Goal: Obtain resource: Download file/media

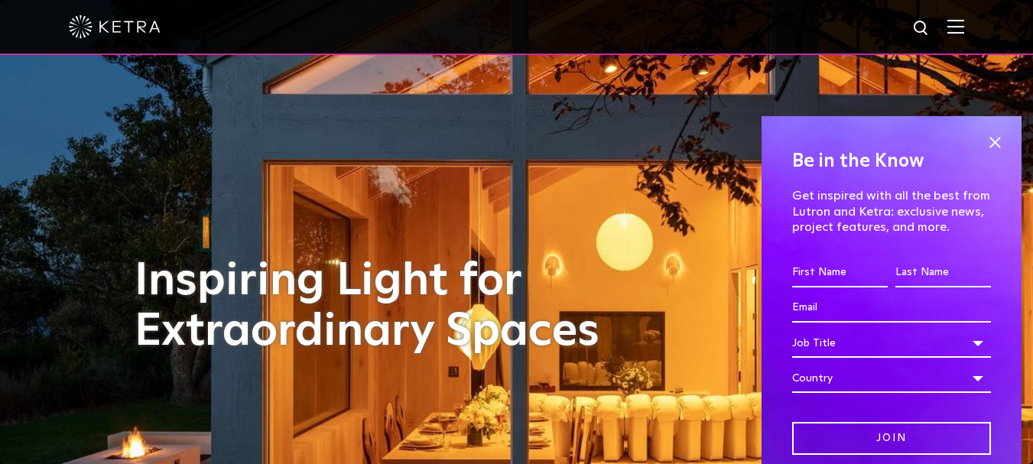
click at [962, 34] on img at bounding box center [955, 26] width 17 height 15
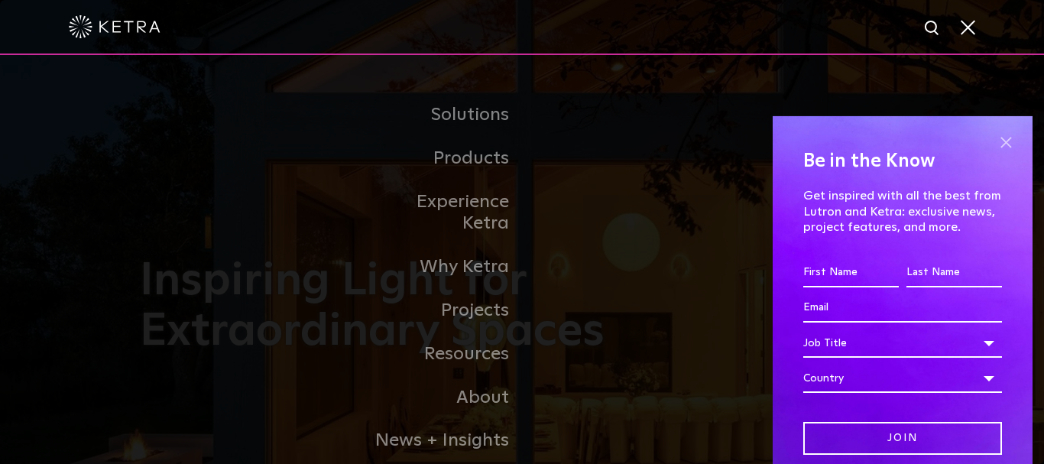
click at [994, 150] on span at bounding box center [1005, 142] width 23 height 23
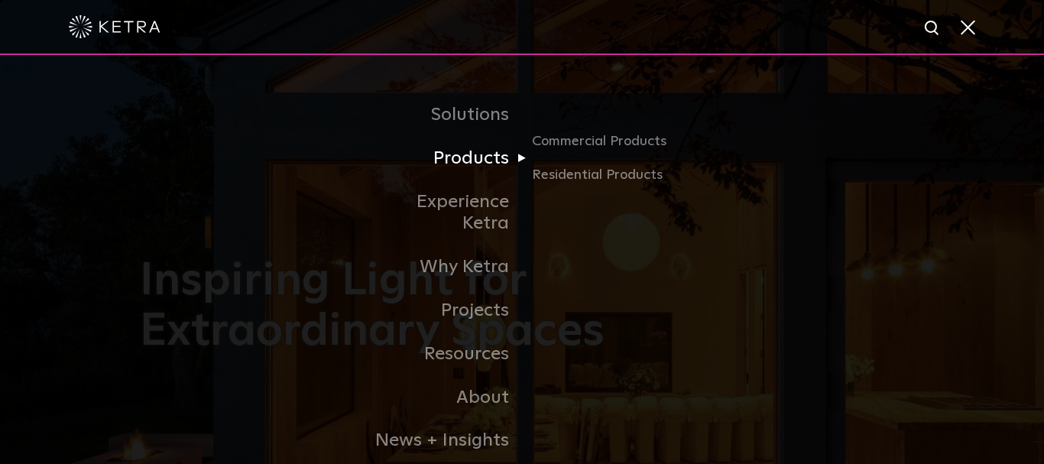
click at [486, 165] on link "Products" at bounding box center [443, 159] width 157 height 44
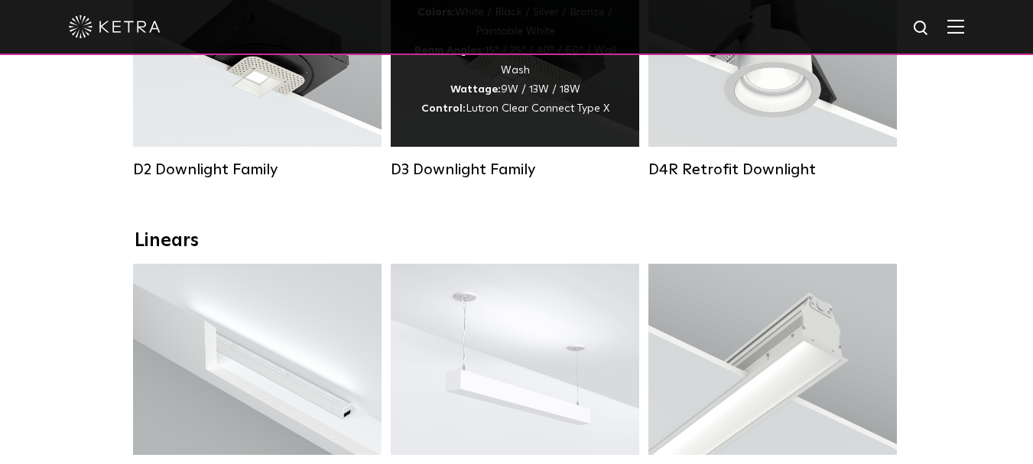
scroll to position [309, 0]
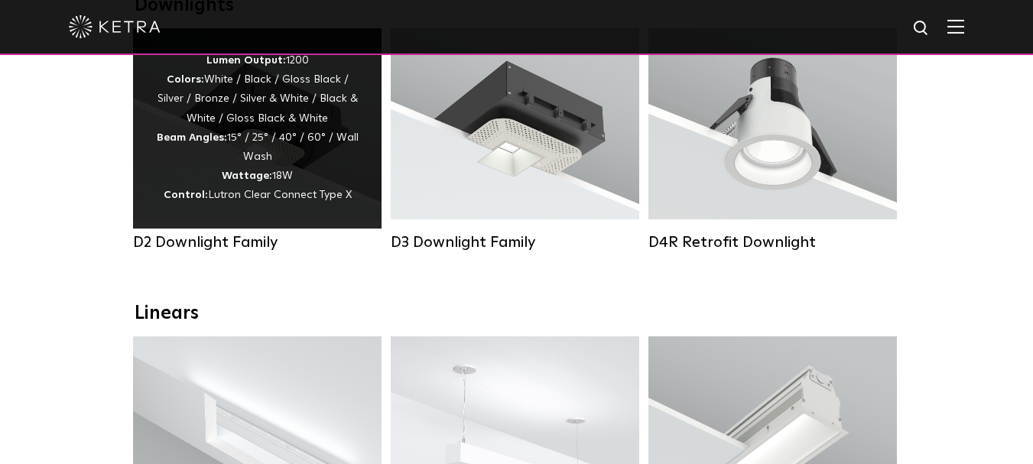
click at [313, 215] on div "Lumen Output: 1200 Colors: White / Black / Gloss Black / Silver / Bronze / Silv…" at bounding box center [257, 128] width 248 height 200
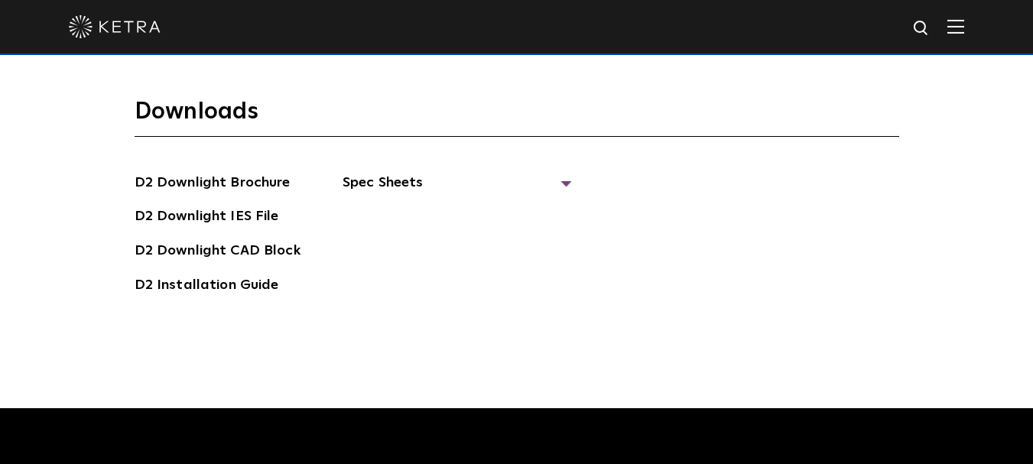
scroll to position [3830, 0]
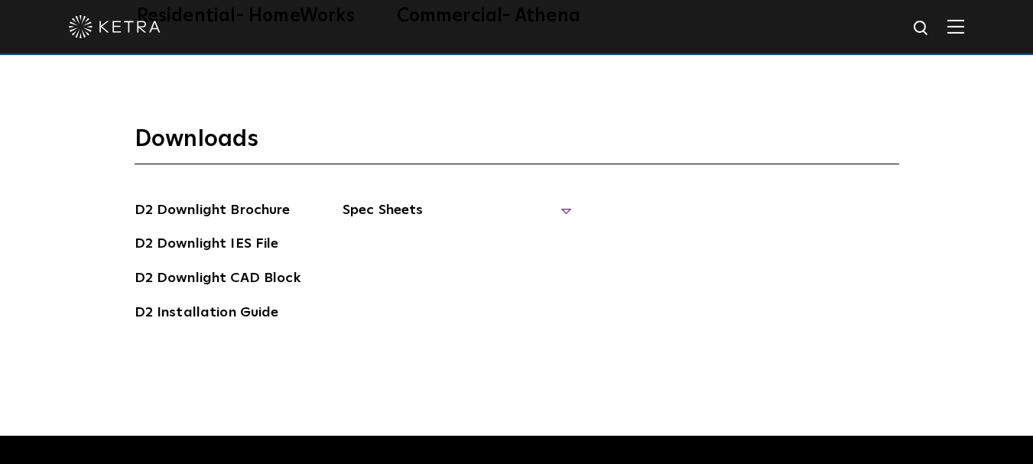
click at [549, 200] on span "Spec Sheets" at bounding box center [456, 217] width 229 height 34
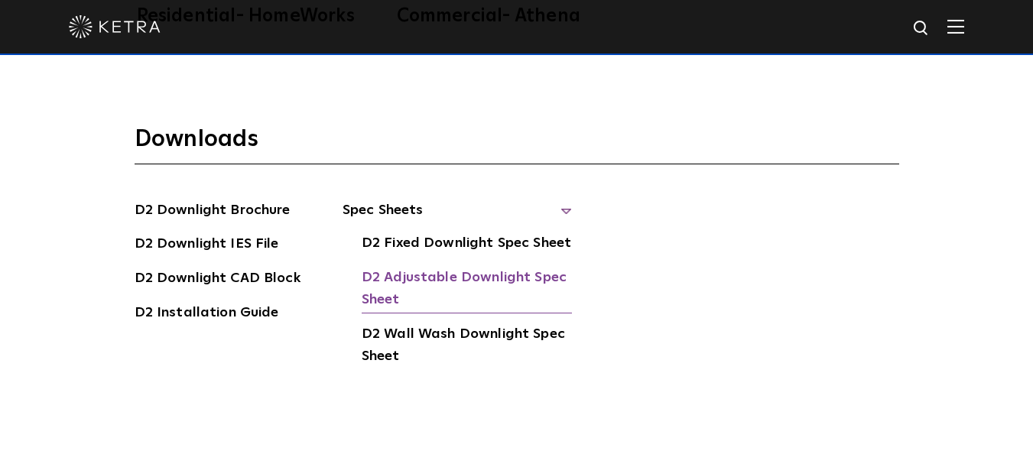
click at [501, 267] on link "D2 Adjustable Downlight Spec Sheet" at bounding box center [467, 290] width 210 height 47
